Goal: Transaction & Acquisition: Register for event/course

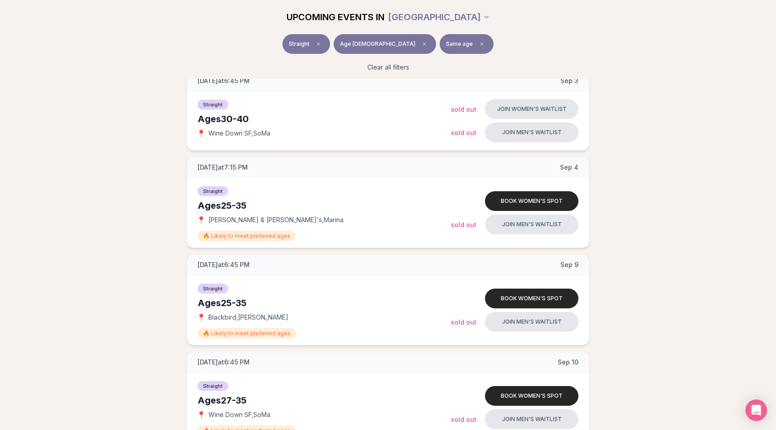
scroll to position [231, 0]
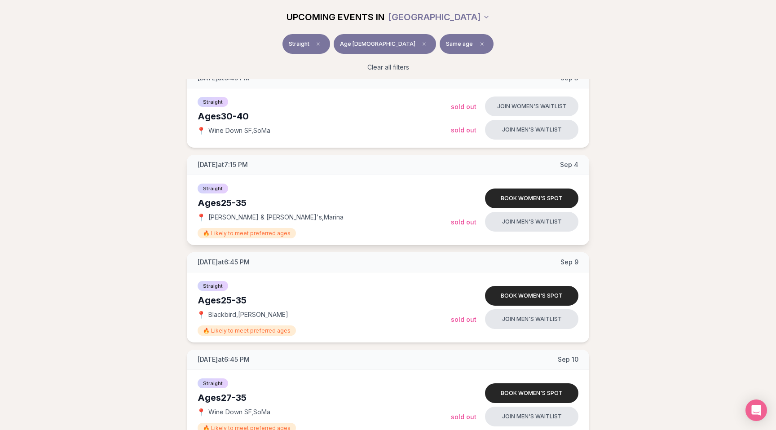
click at [228, 203] on div "Ages 25-35" at bounding box center [324, 203] width 253 height 13
click at [230, 203] on div "Ages 25-35" at bounding box center [324, 203] width 253 height 13
click at [243, 203] on div "Ages 25-35" at bounding box center [324, 203] width 253 height 13
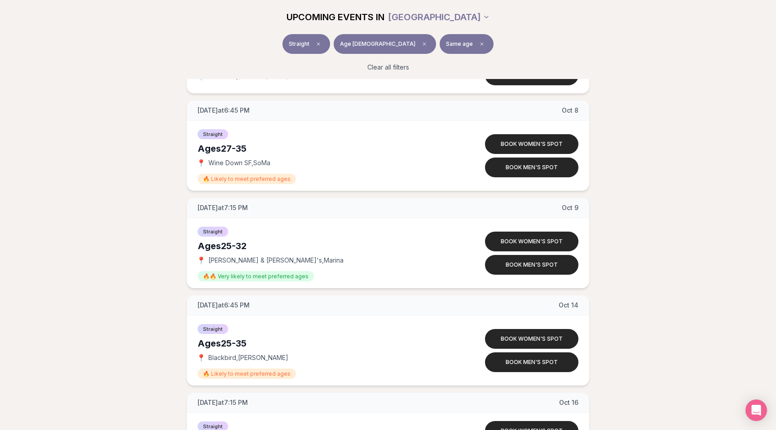
scroll to position [1410, 0]
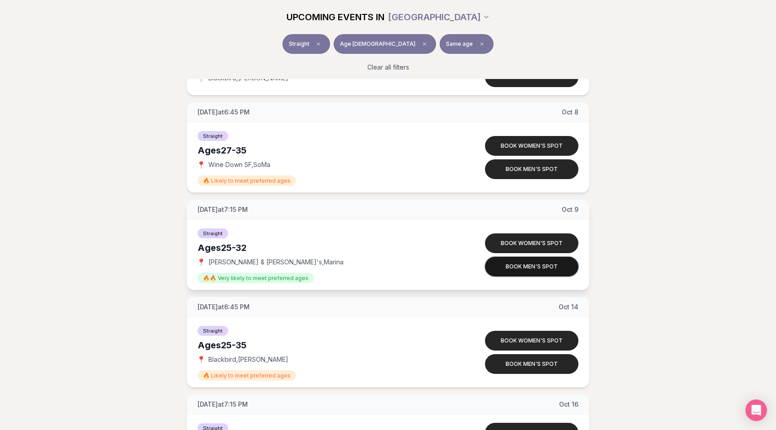
click at [538, 268] on button "Book men's spot" at bounding box center [531, 267] width 93 height 20
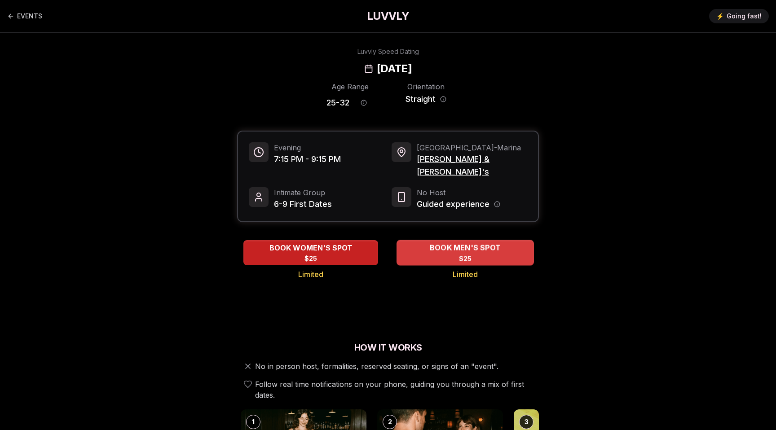
click at [476, 243] on span "BOOK MEN'S SPOT" at bounding box center [465, 248] width 75 height 11
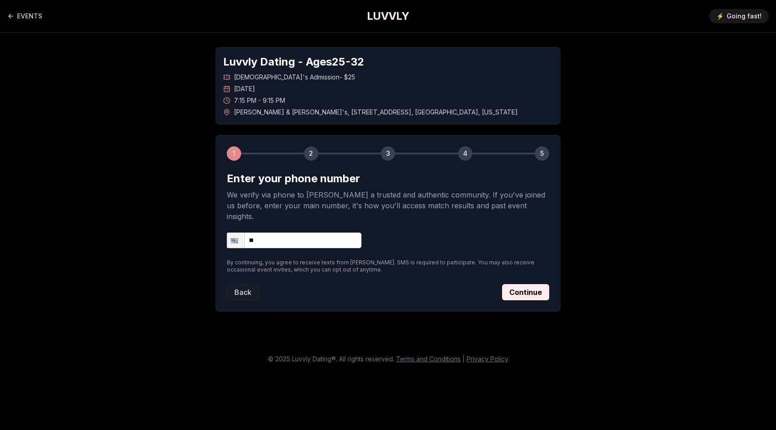
click at [294, 233] on input "**" at bounding box center [294, 241] width 135 height 16
type input "**********"
click at [540, 284] on button "Continue" at bounding box center [525, 292] width 47 height 16
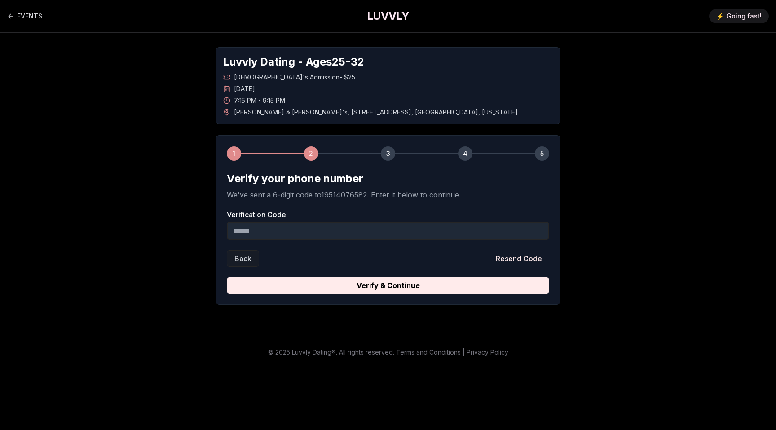
click at [283, 233] on input "Verification Code" at bounding box center [388, 231] width 323 height 18
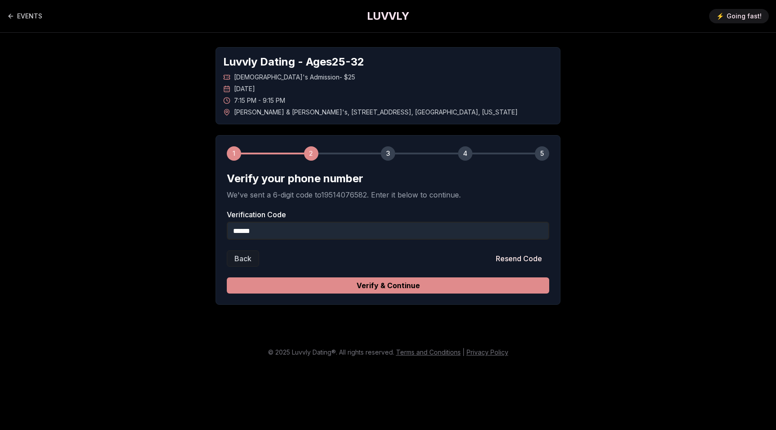
type input "******"
click at [358, 282] on button "Verify & Continue" at bounding box center [388, 286] width 323 height 16
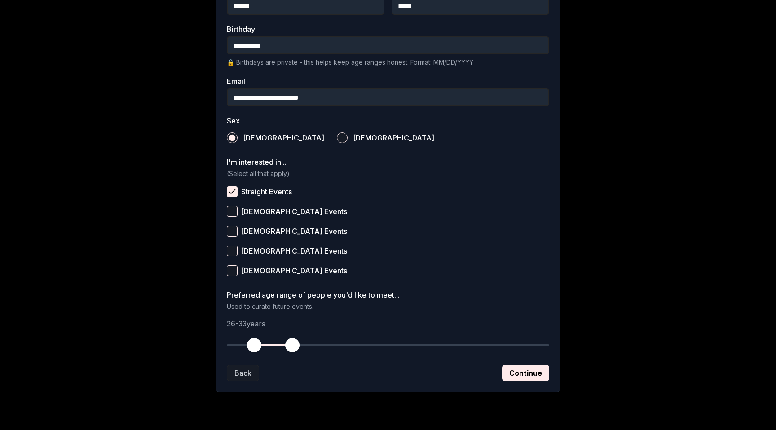
scroll to position [228, 0]
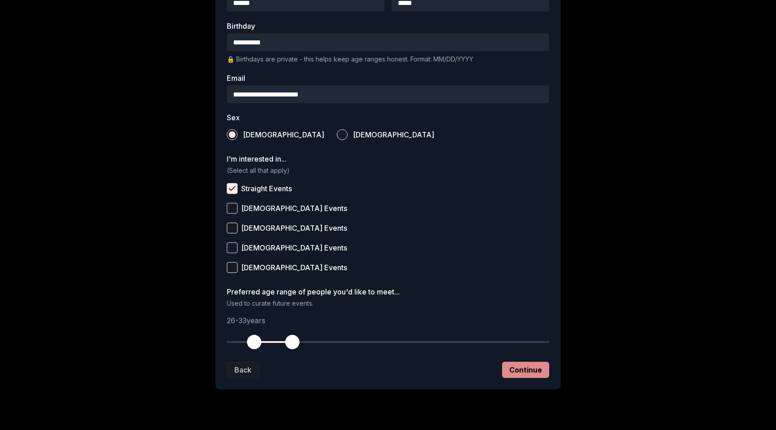
click at [512, 365] on button "Continue" at bounding box center [525, 370] width 47 height 16
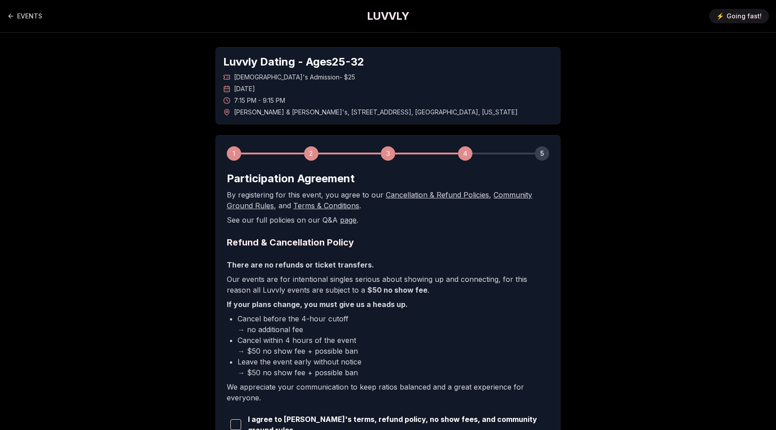
scroll to position [101, 0]
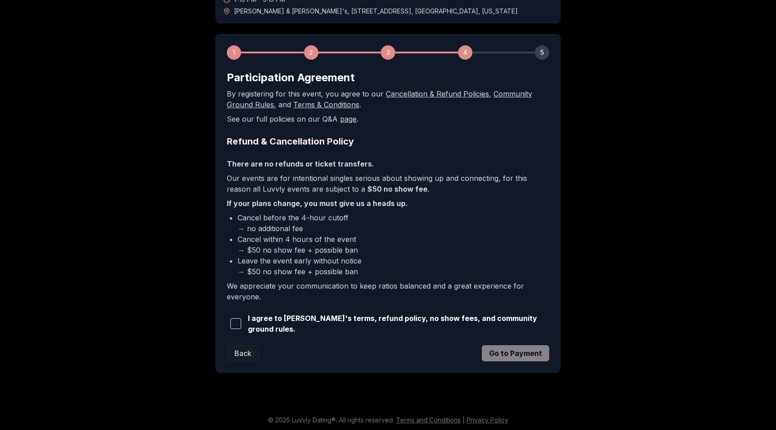
click at [241, 325] on span "button" at bounding box center [235, 323] width 11 height 11
click at [514, 349] on button "Go to Payment" at bounding box center [515, 353] width 67 height 16
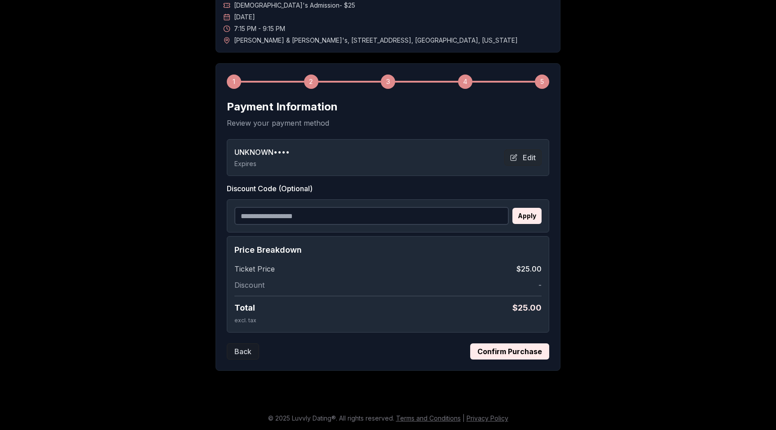
scroll to position [72, 0]
click at [498, 356] on button "Confirm Purchase" at bounding box center [509, 352] width 79 height 16
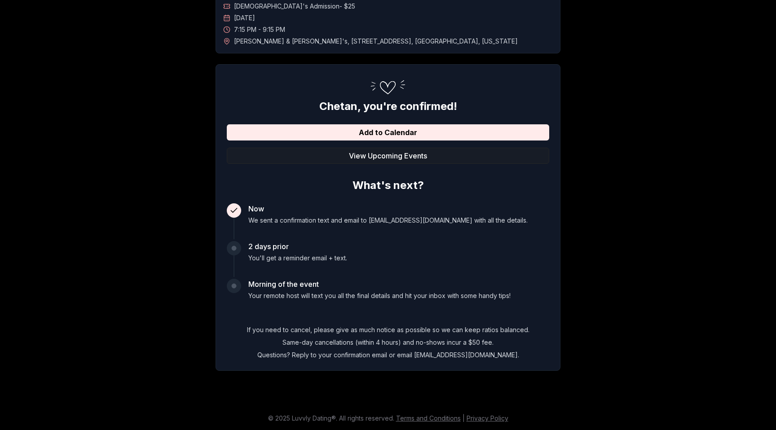
scroll to position [0, 0]
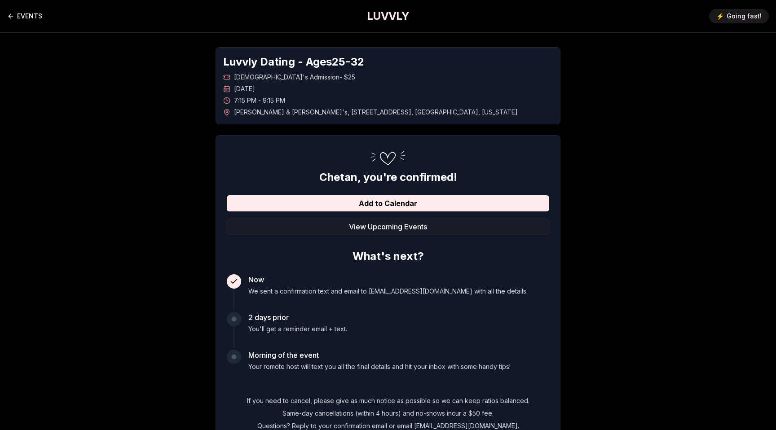
click at [13, 19] on icon "Back to events" at bounding box center [10, 16] width 7 height 7
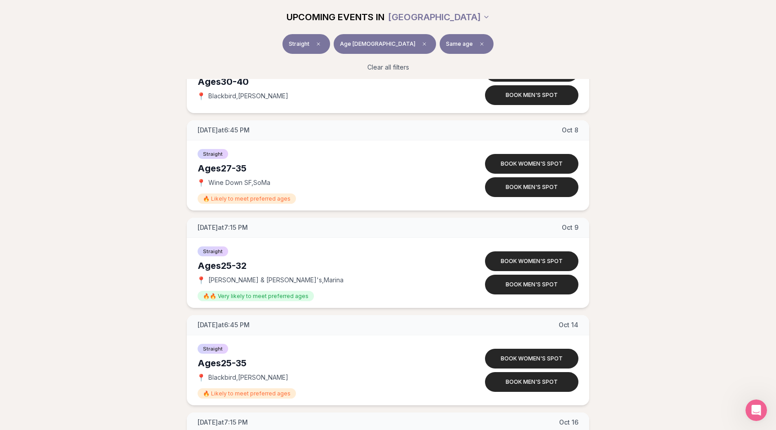
scroll to position [1410, 0]
